Goal: Information Seeking & Learning: Learn about a topic

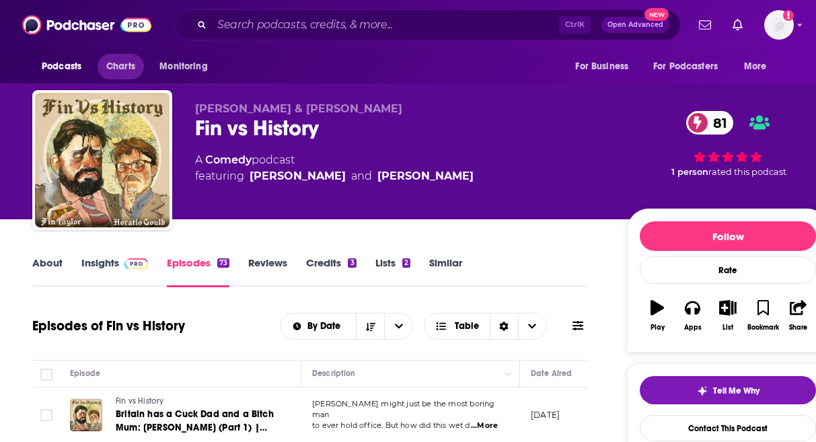
scroll to position [942, 0]
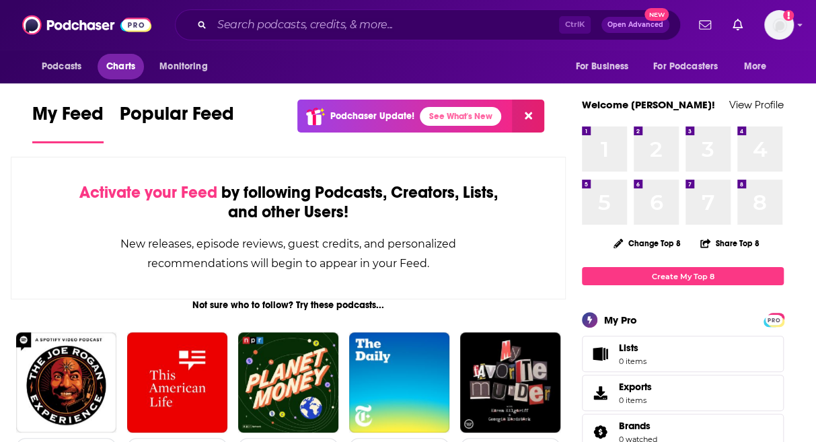
click at [103, 65] on link "Charts" at bounding box center [121, 67] width 46 height 26
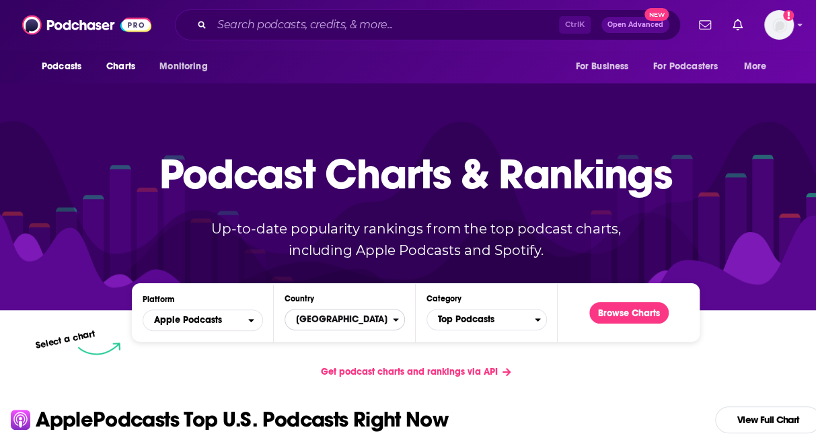
click at [344, 322] on span "[GEOGRAPHIC_DATA]" at bounding box center [339, 319] width 108 height 23
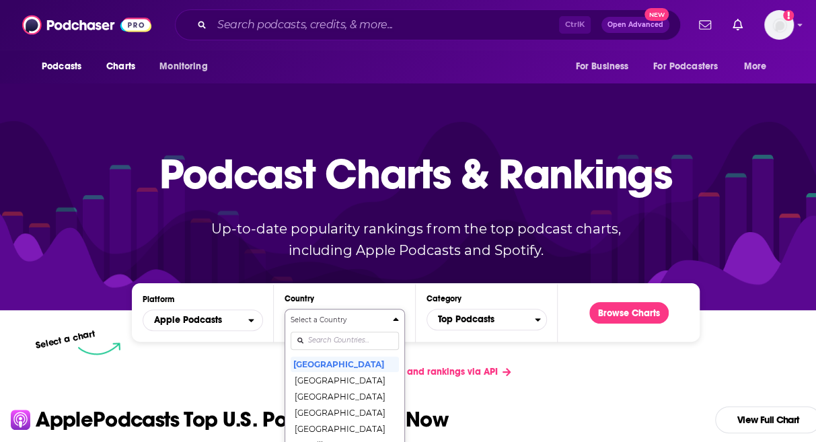
click at [357, 338] on div "Select a Country [GEOGRAPHIC_DATA] [GEOGRAPHIC_DATA] [GEOGRAPHIC_DATA] [GEOGRAP…" at bounding box center [345, 386] width 108 height 142
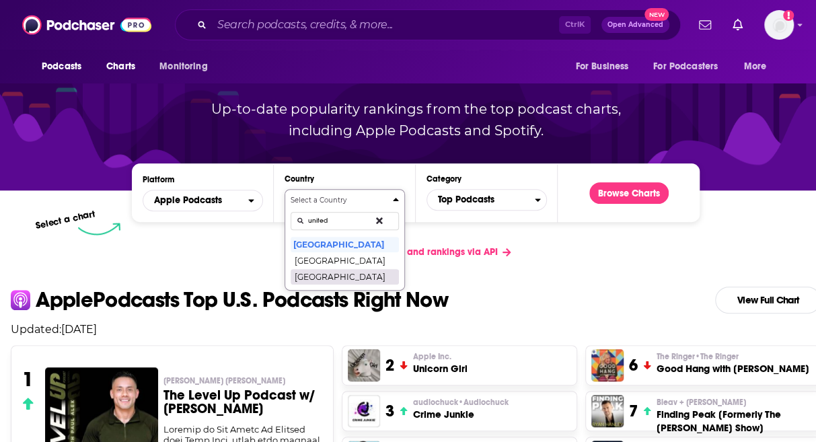
type input "united"
click at [338, 279] on button "[GEOGRAPHIC_DATA]" at bounding box center [345, 276] width 108 height 16
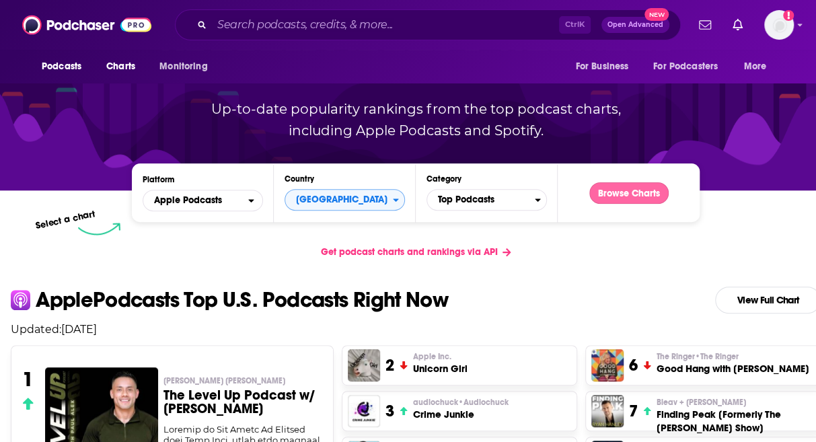
click at [612, 193] on button "Browse Charts" at bounding box center [628, 193] width 79 height 22
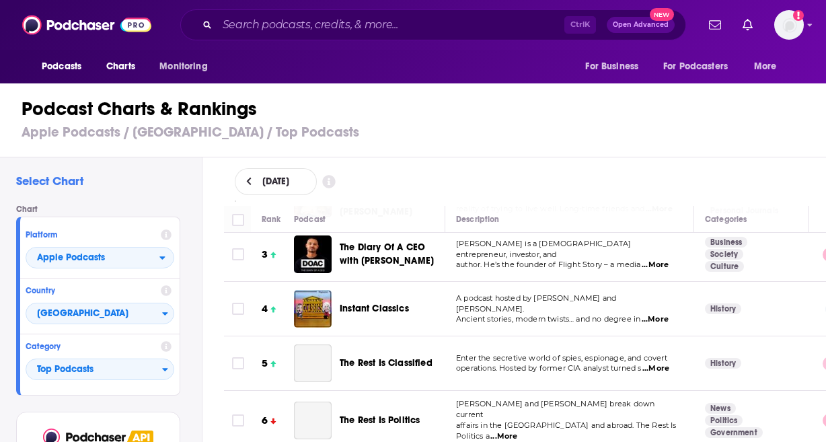
scroll to position [135, 0]
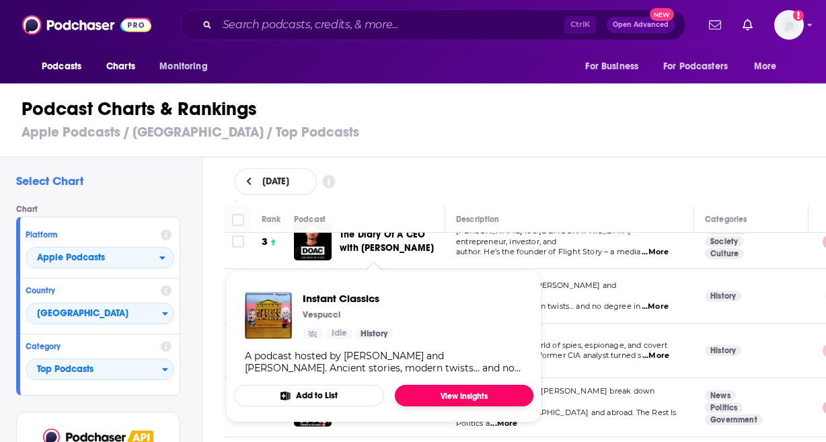
click at [425, 393] on link "View Insights" at bounding box center [464, 396] width 139 height 22
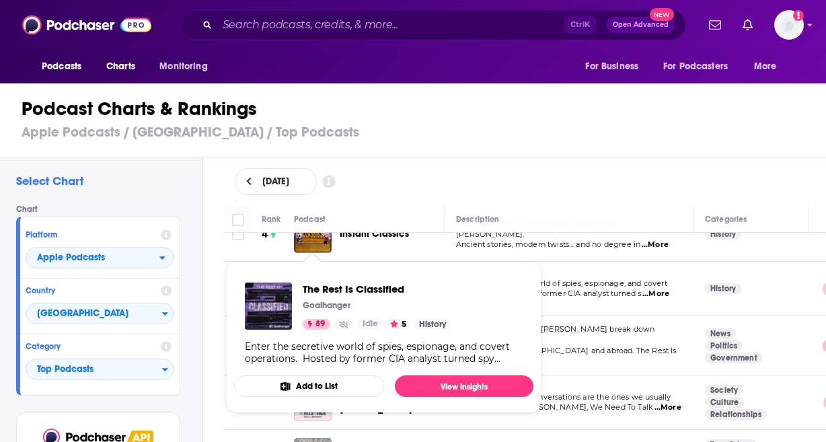
scroll to position [269, 0]
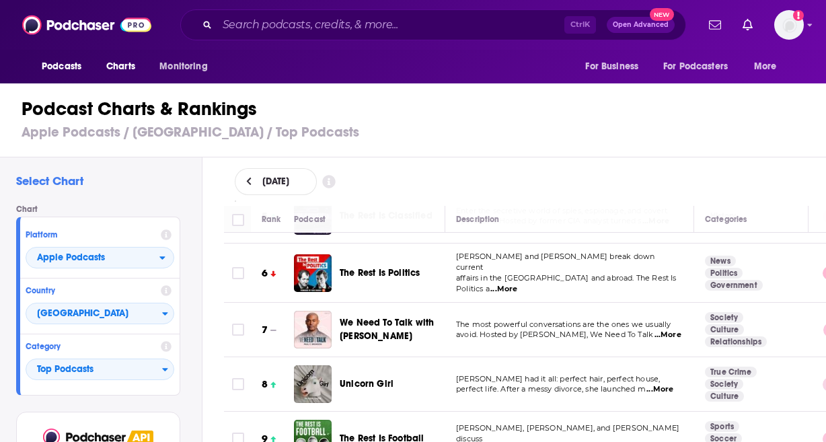
click at [593, 150] on div "Podcast Charts & Rankings Apple Podcasts / [GEOGRAPHIC_DATA] / Top Podcasts" at bounding box center [419, 119] width 838 height 77
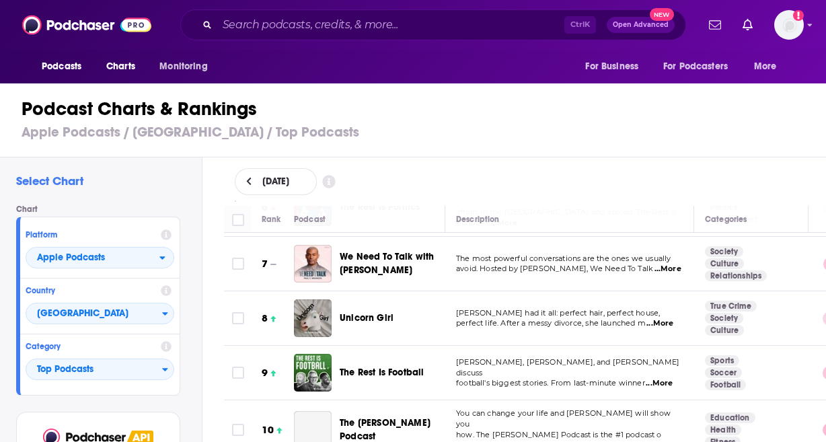
scroll to position [336, 0]
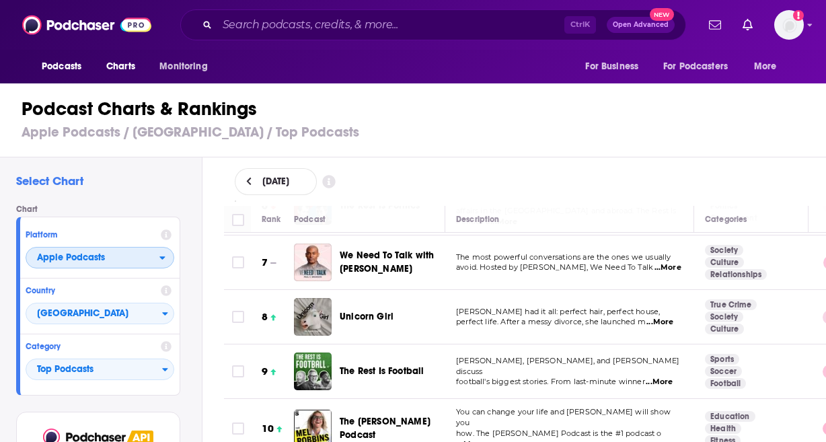
click at [121, 266] on span "Apple Podcasts" at bounding box center [92, 258] width 133 height 23
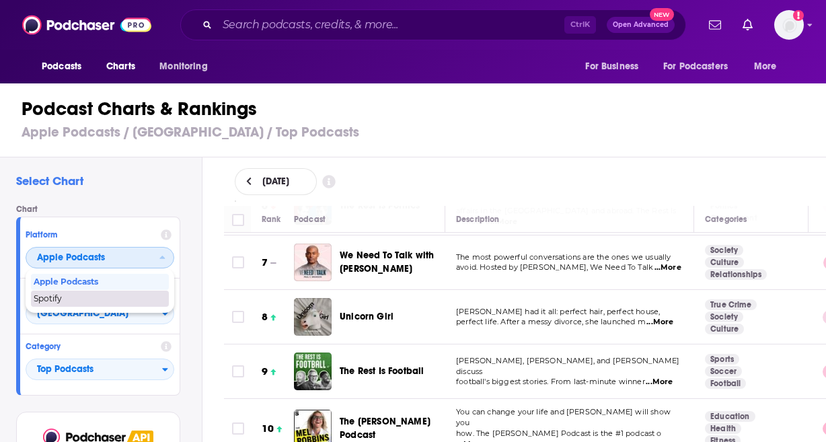
click at [110, 291] on div "Spotify" at bounding box center [100, 299] width 138 height 16
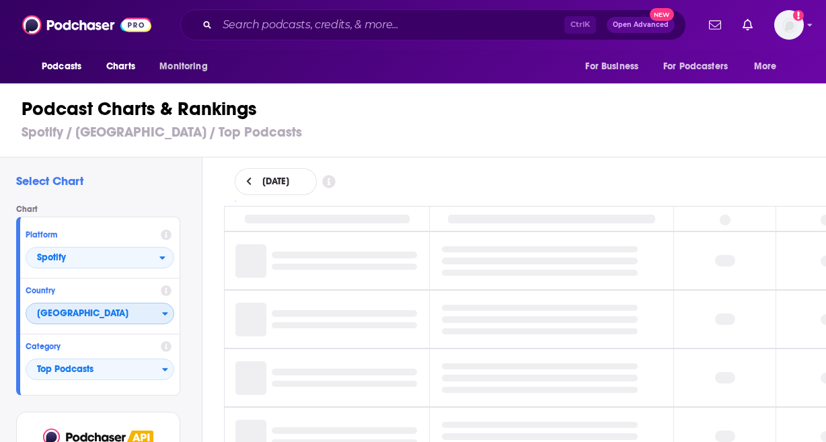
click at [106, 310] on span "[GEOGRAPHIC_DATA]" at bounding box center [94, 314] width 136 height 23
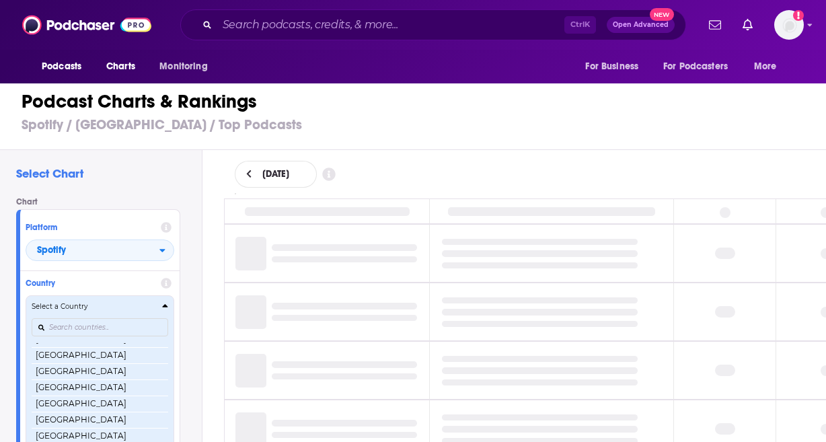
scroll to position [319, 0]
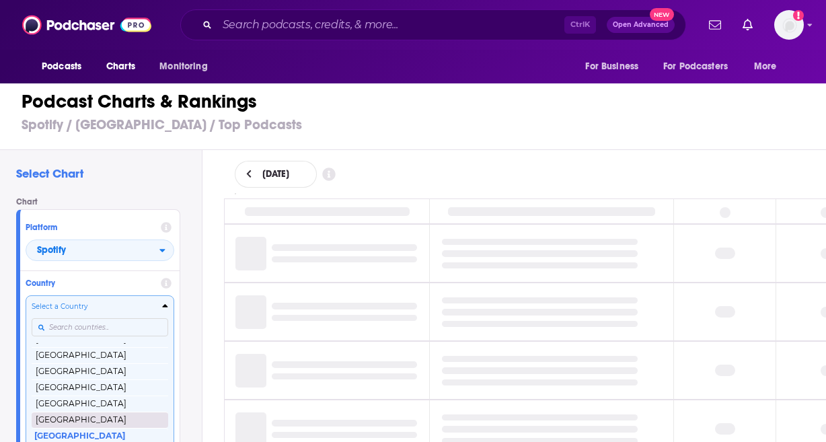
click at [74, 417] on button "[GEOGRAPHIC_DATA]" at bounding box center [100, 420] width 137 height 16
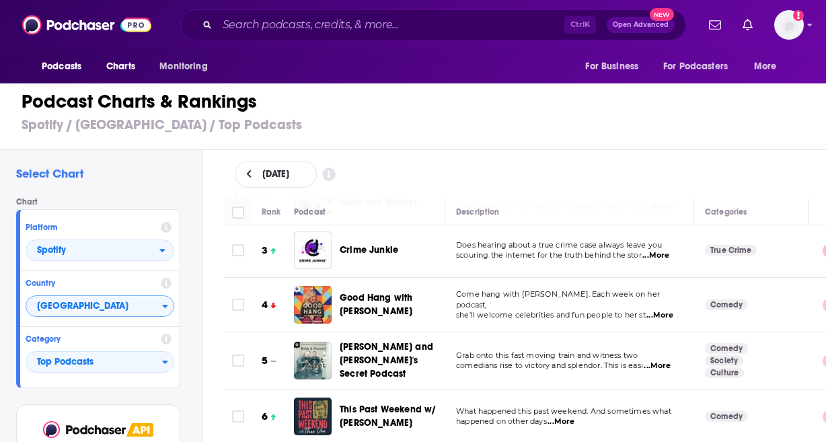
scroll to position [202, 0]
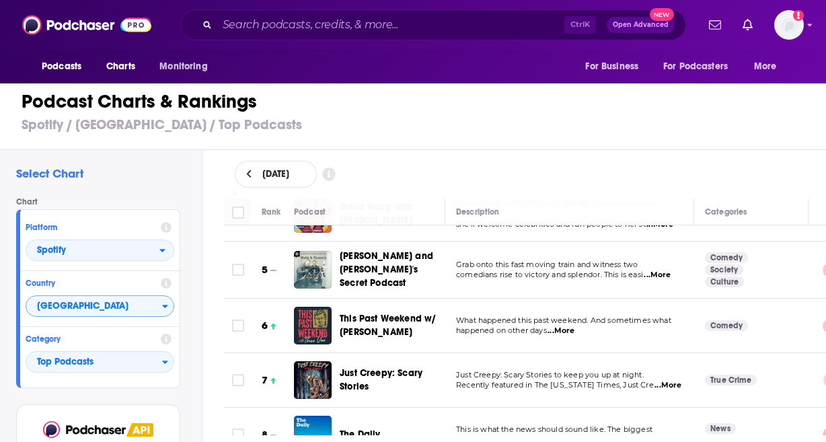
click at [492, 163] on div "[DATE]" at bounding box center [525, 174] width 581 height 27
click at [117, 314] on span "[GEOGRAPHIC_DATA]" at bounding box center [94, 306] width 136 height 23
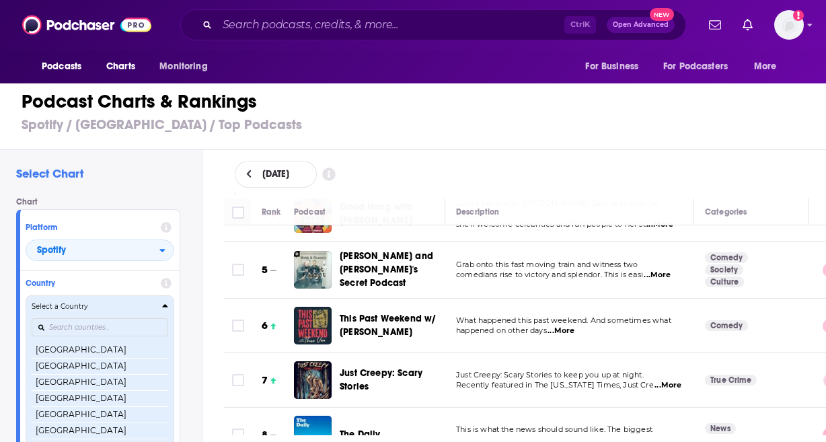
scroll to position [303, 0]
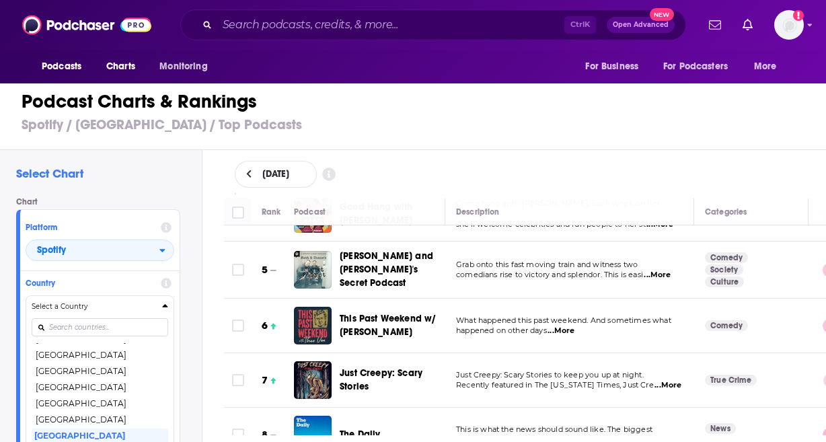
click at [100, 434] on button "[GEOGRAPHIC_DATA]" at bounding box center [100, 436] width 137 height 16
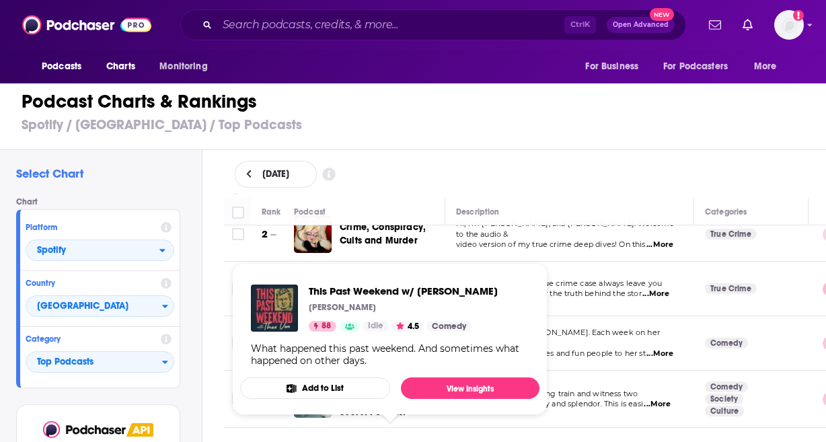
scroll to position [67, 0]
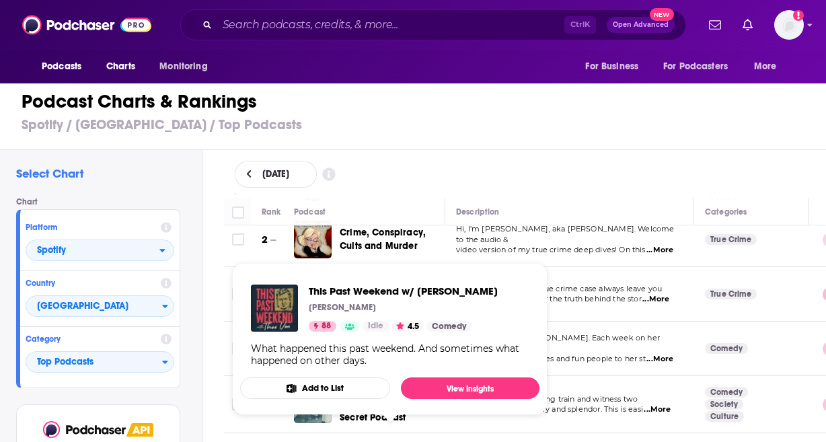
click at [492, 124] on h3 "Spotify / [GEOGRAPHIC_DATA] / Top Podcasts" at bounding box center [419, 124] width 795 height 17
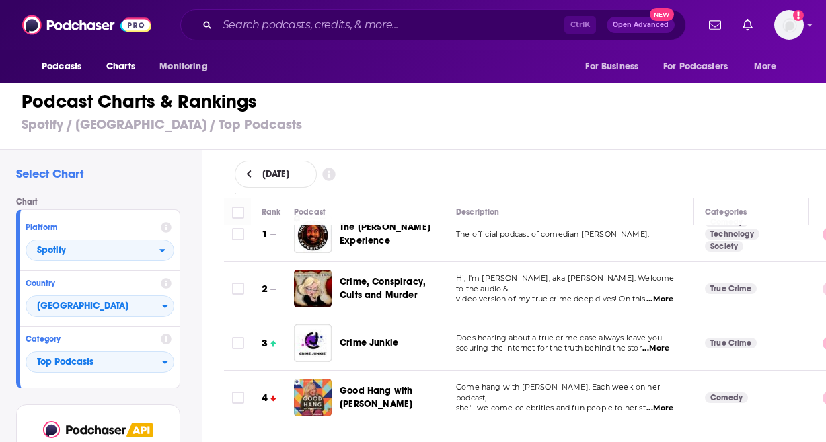
scroll to position [0, 0]
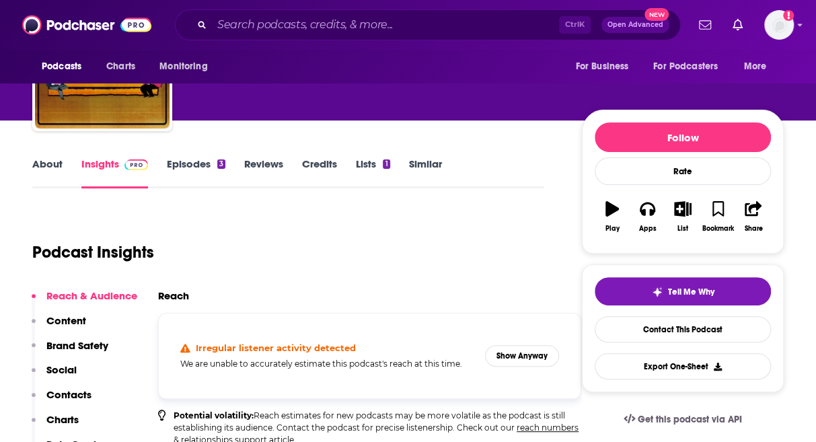
scroll to position [67, 0]
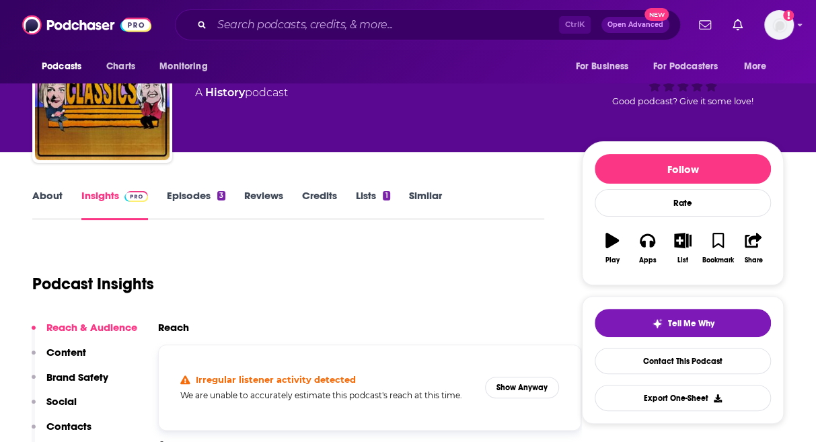
click at [190, 197] on link "Episodes 3" at bounding box center [196, 204] width 59 height 31
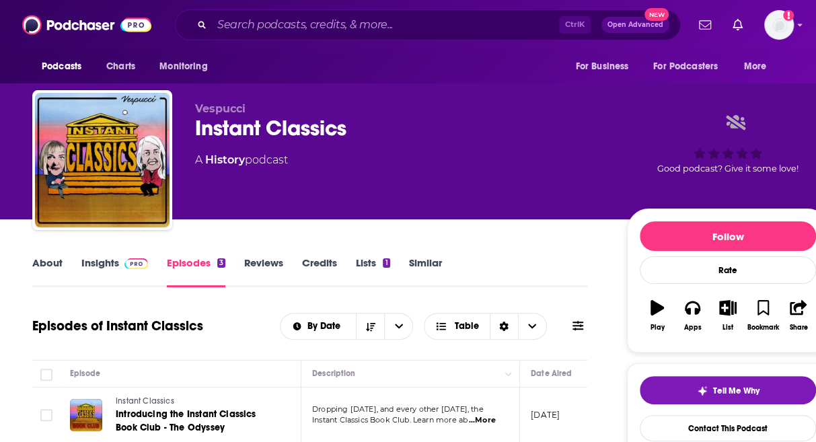
click at [121, 268] on span at bounding box center [133, 262] width 29 height 13
